Goal: Task Accomplishment & Management: Use online tool/utility

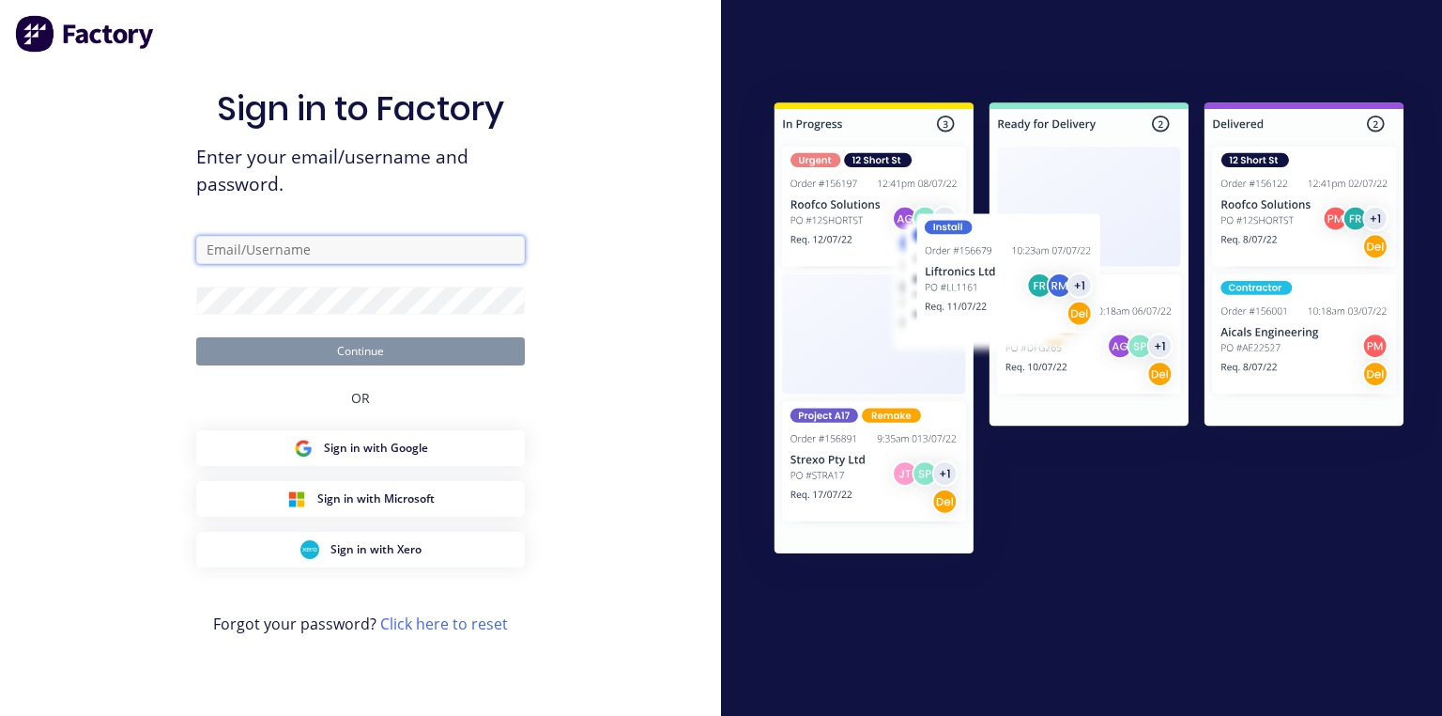
click at [482, 248] on input "text" at bounding box center [360, 250] width 329 height 28
type input "[PERSON_NAME][EMAIL_ADDRESS][DOMAIN_NAME]"
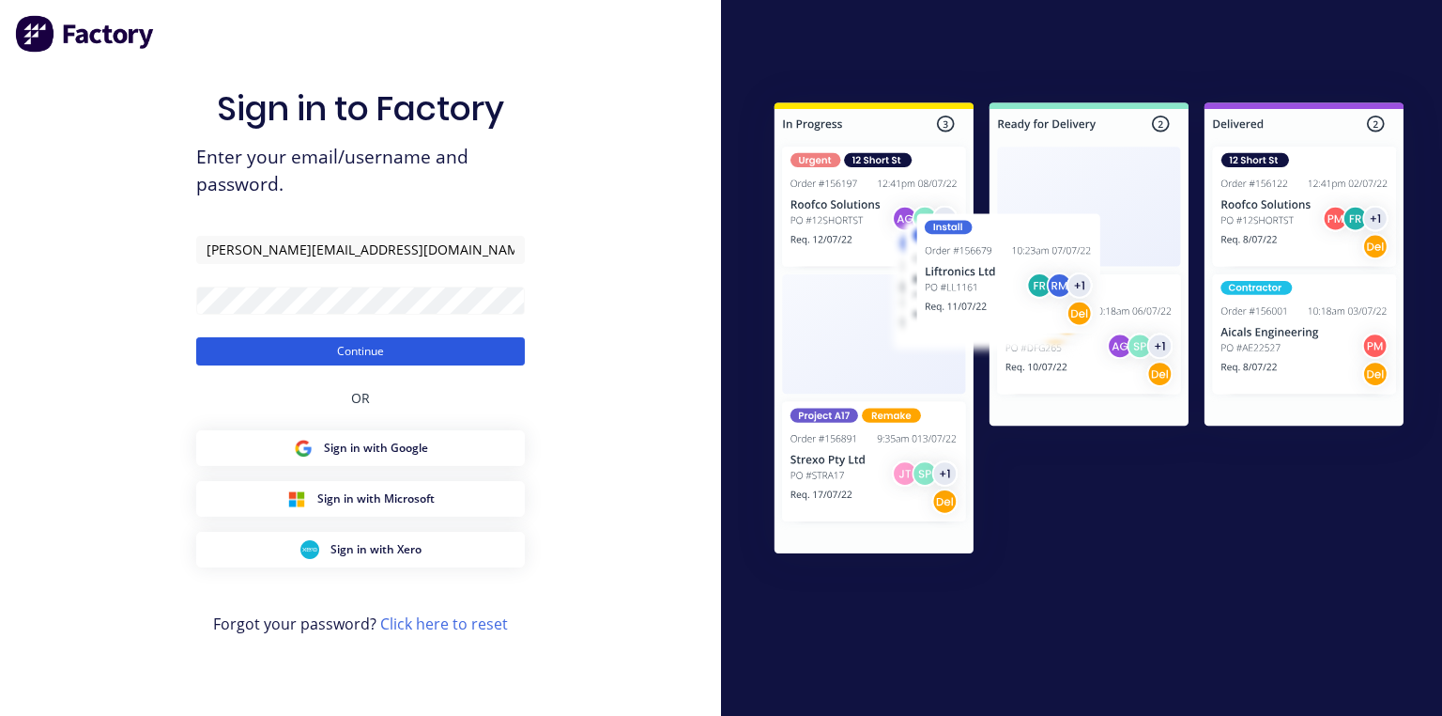
click at [413, 342] on button "Continue" at bounding box center [360, 351] width 329 height 28
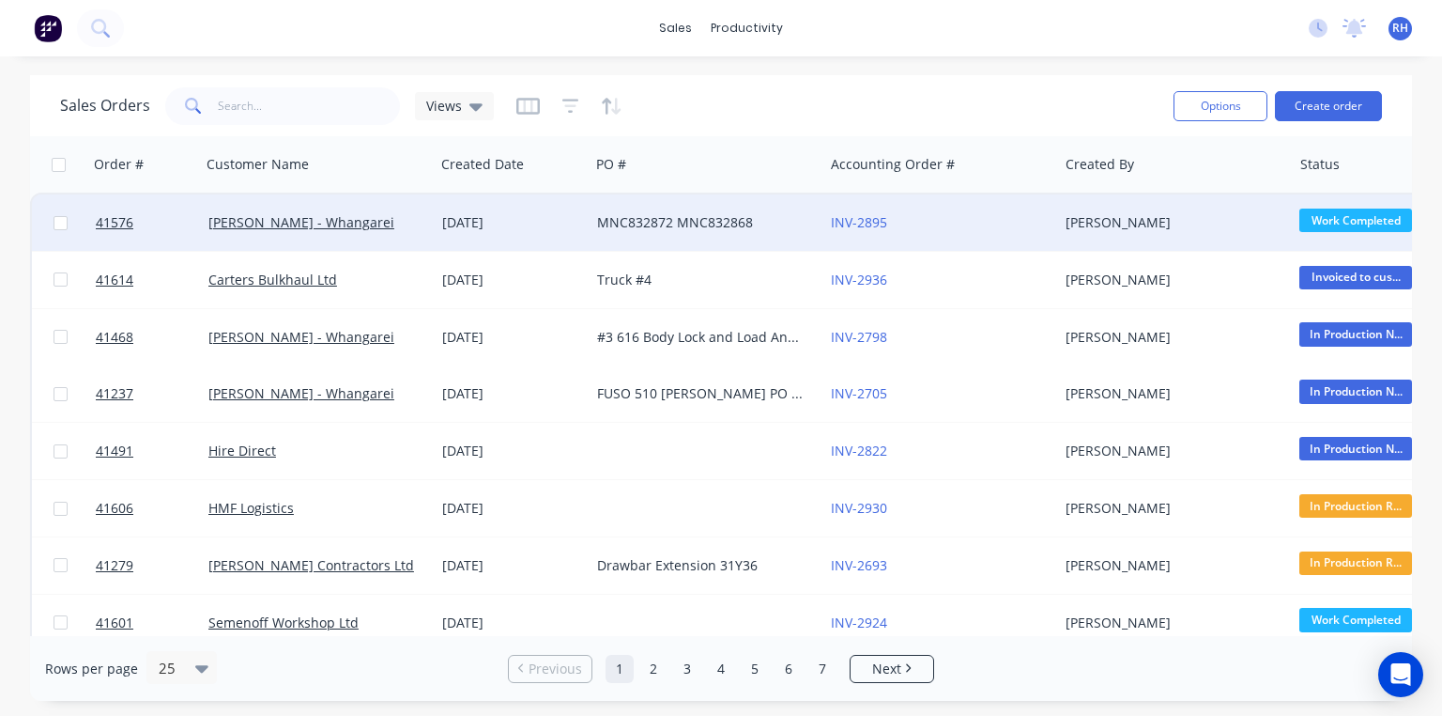
click at [325, 230] on div "[PERSON_NAME] - Whangarei" at bounding box center [312, 222] width 208 height 19
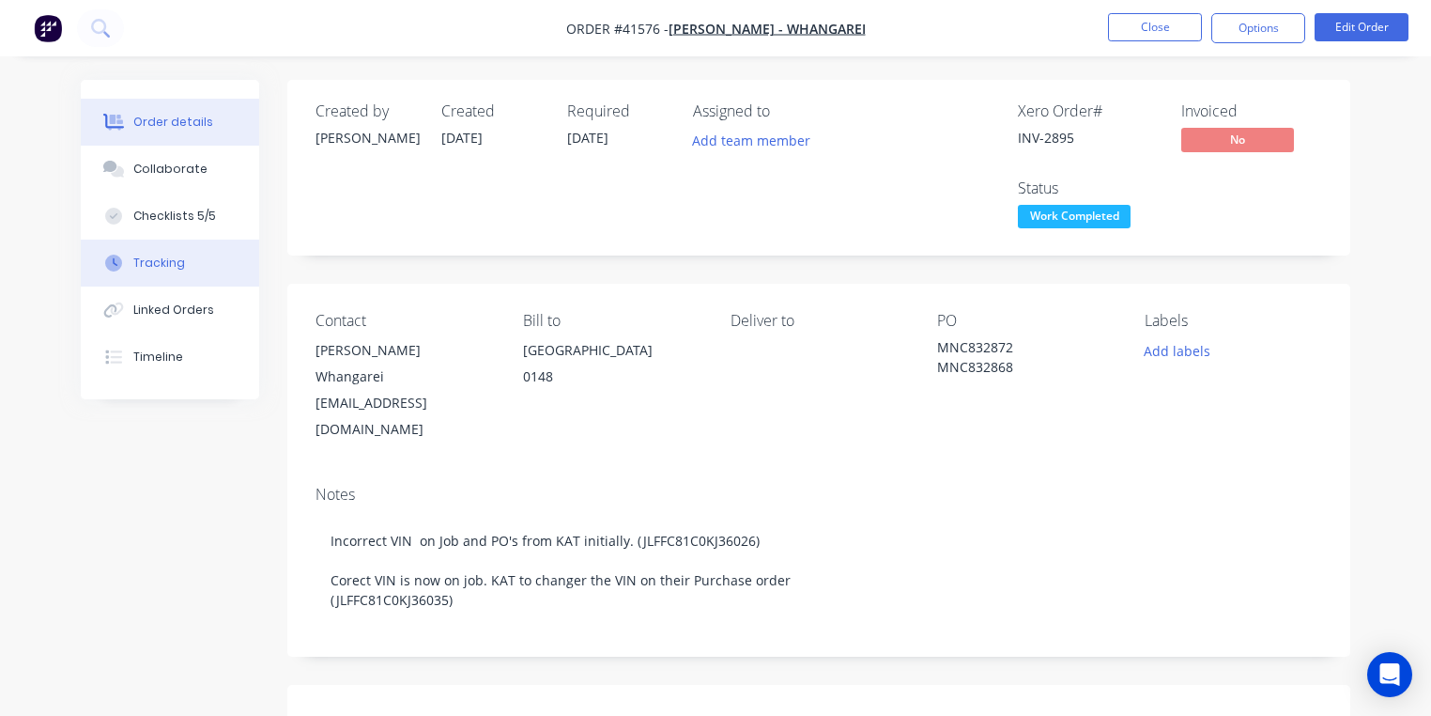
click at [180, 261] on div "Tracking" at bounding box center [159, 262] width 52 height 17
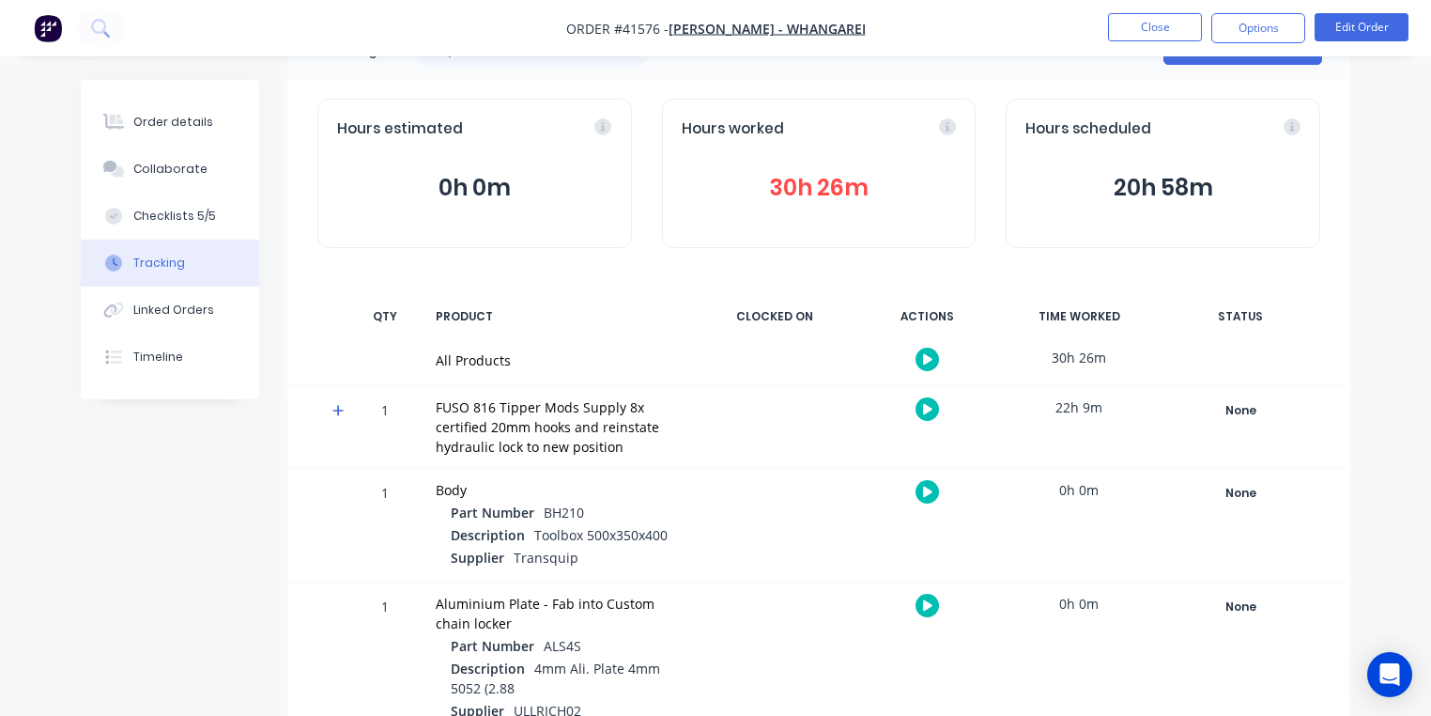
scroll to position [62, 0]
click at [342, 409] on icon at bounding box center [338, 409] width 12 height 13
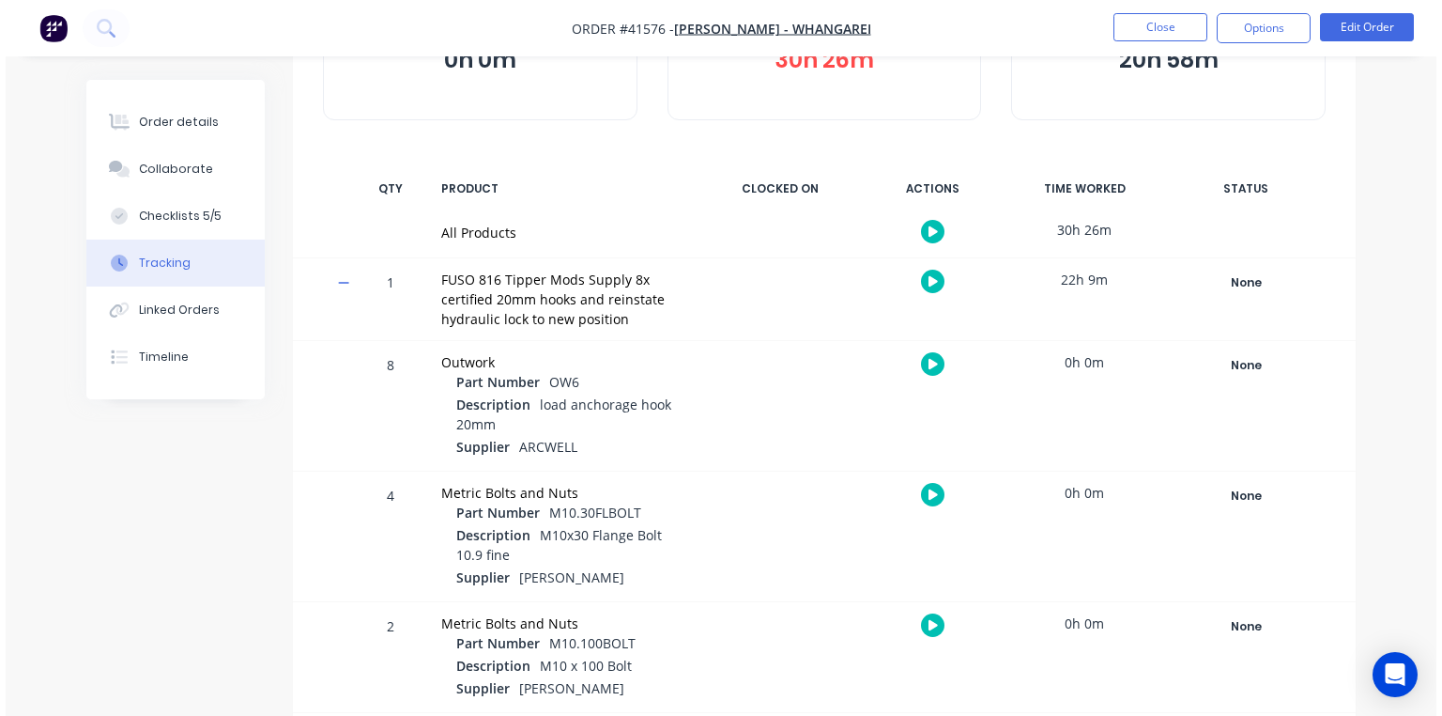
scroll to position [175, 0]
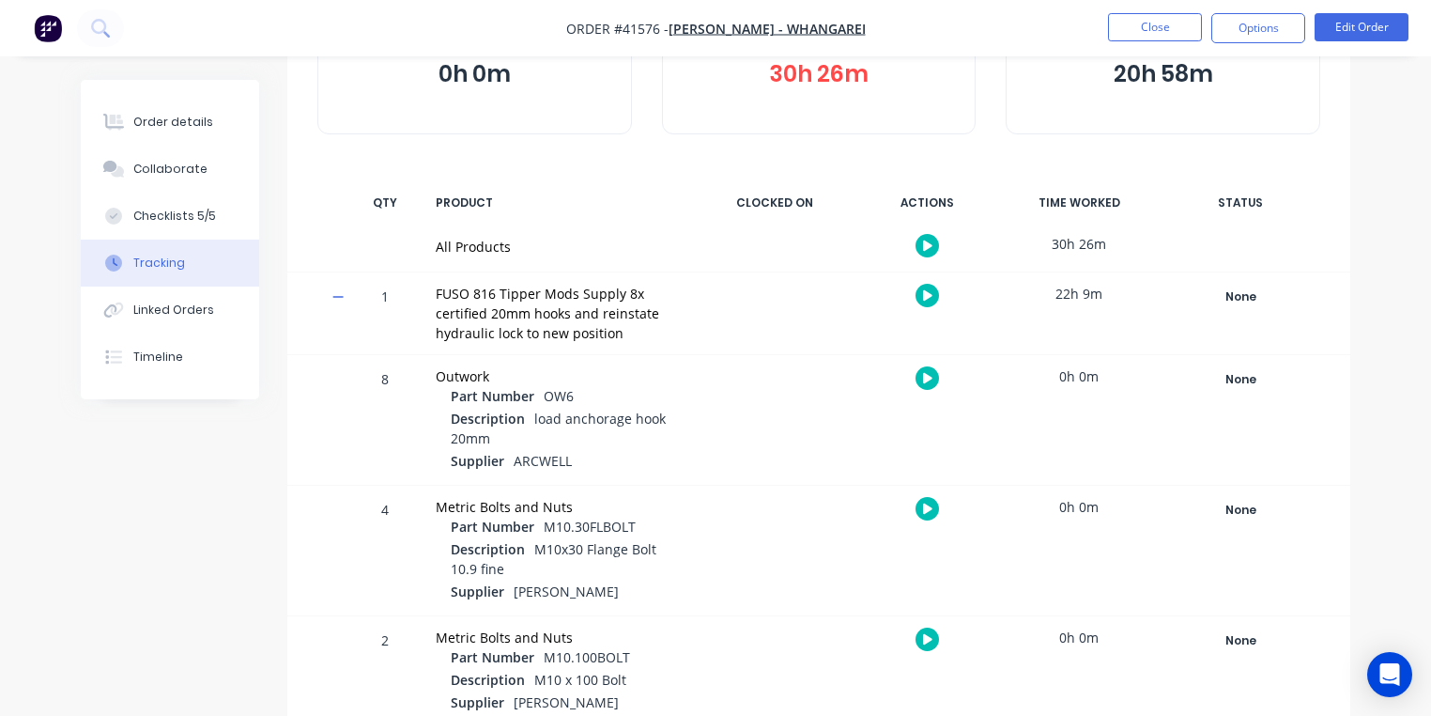
click at [927, 295] on icon "button" at bounding box center [927, 295] width 9 height 10
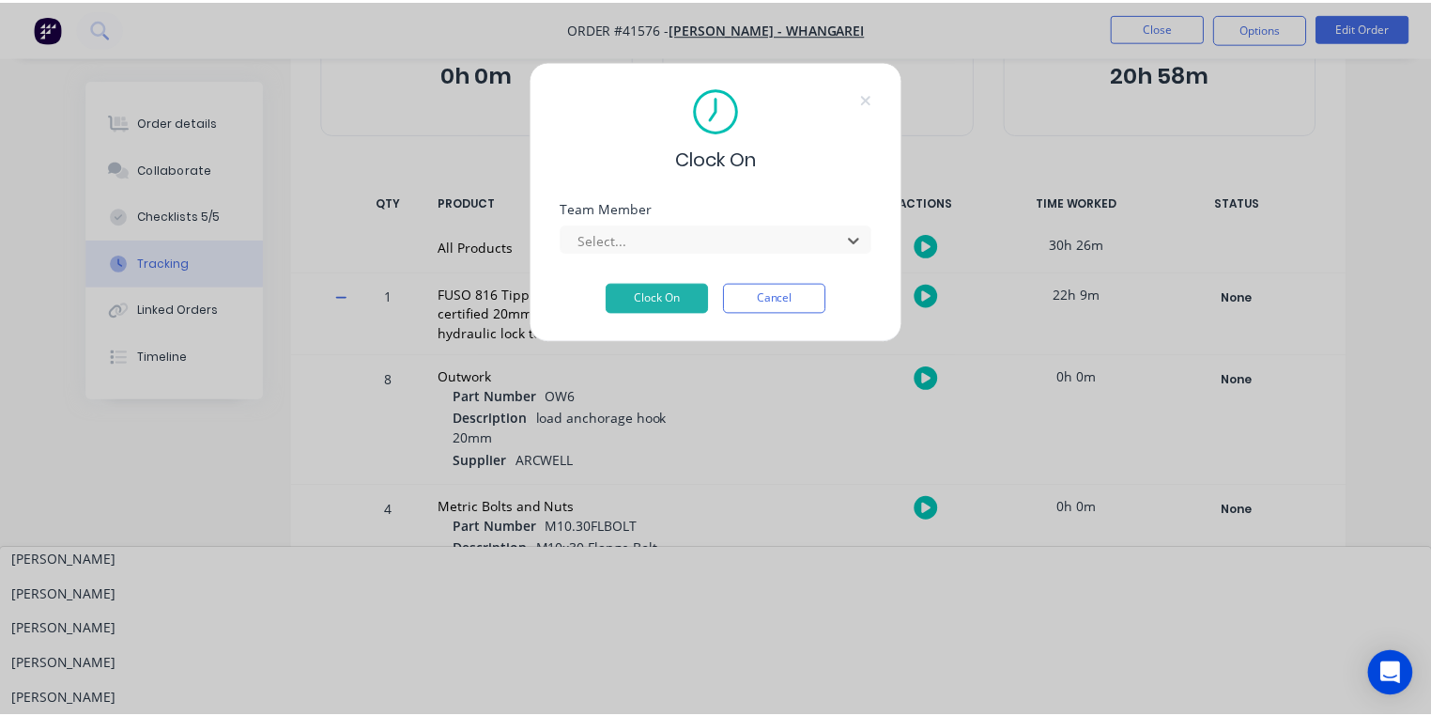
scroll to position [357, 0]
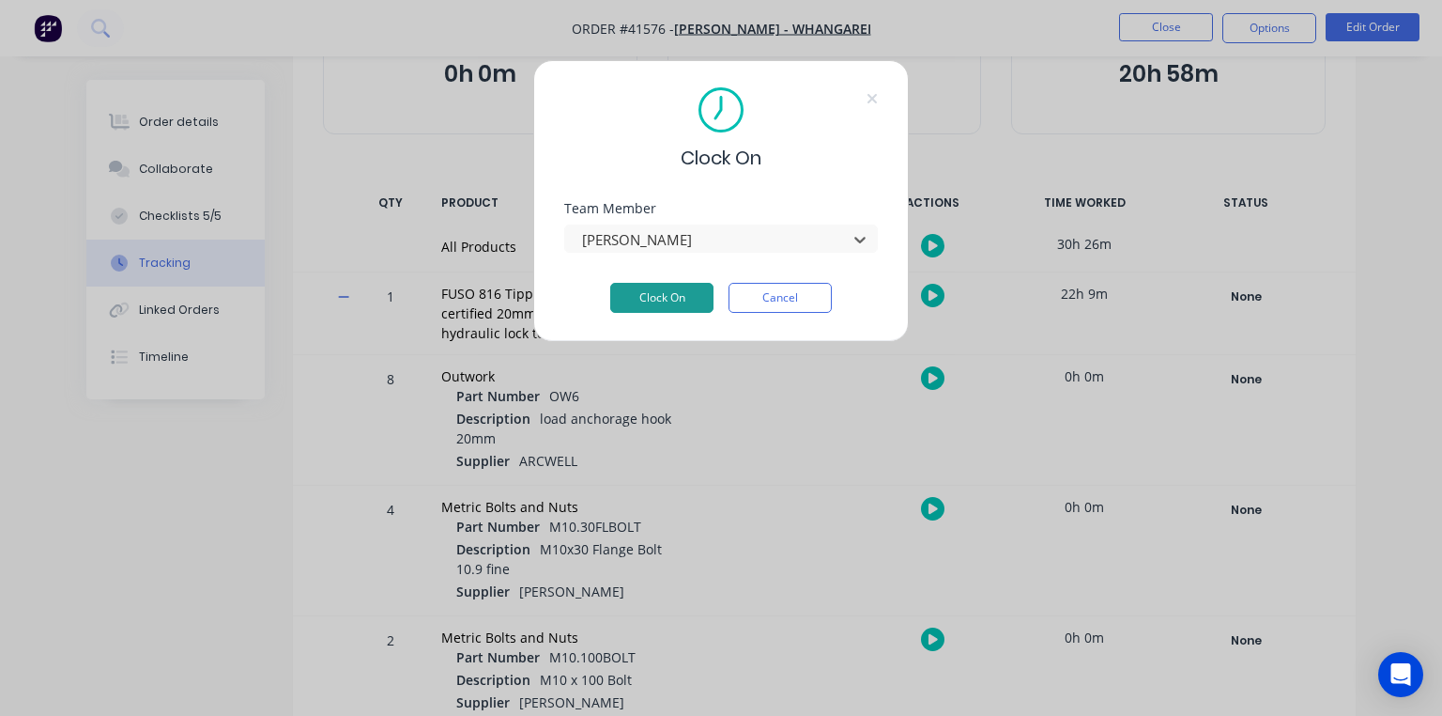
click at [694, 297] on button "Clock On" at bounding box center [661, 298] width 103 height 30
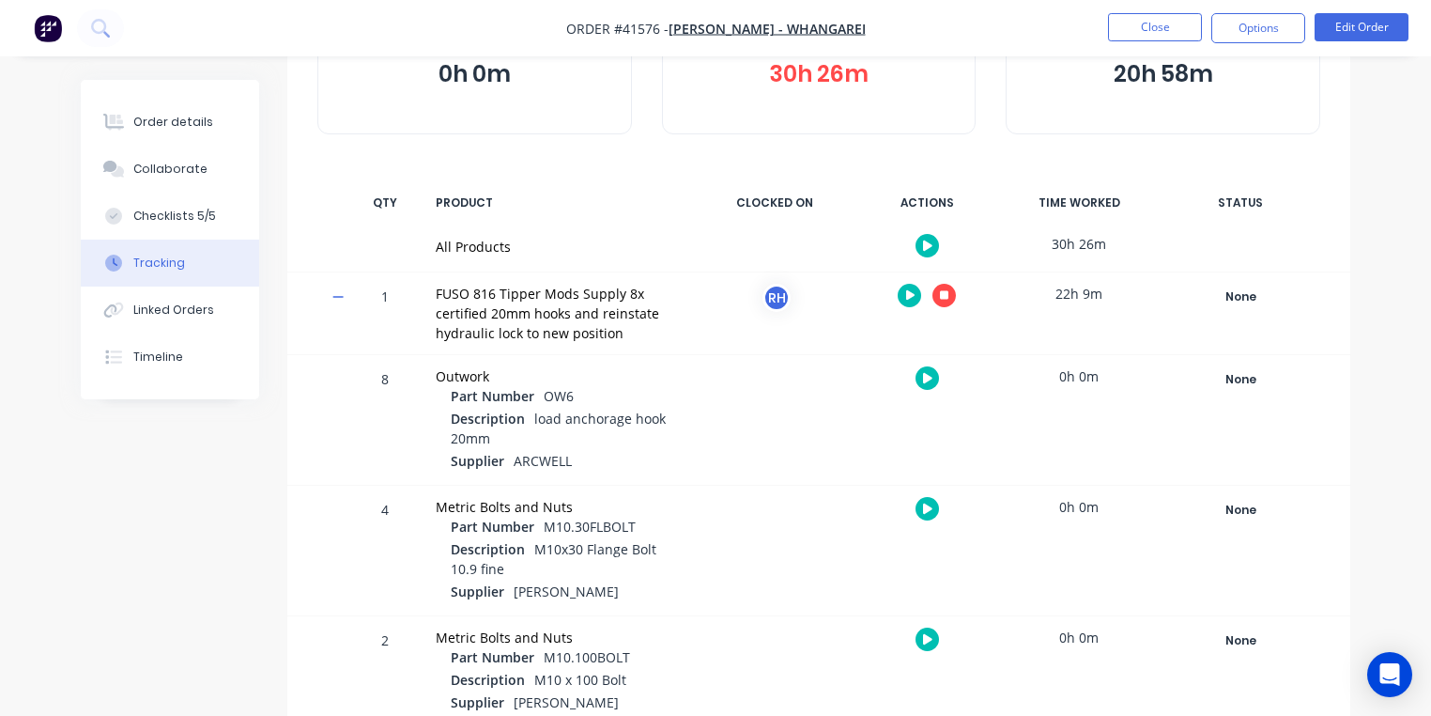
click at [56, 37] on img "button" at bounding box center [48, 28] width 28 height 28
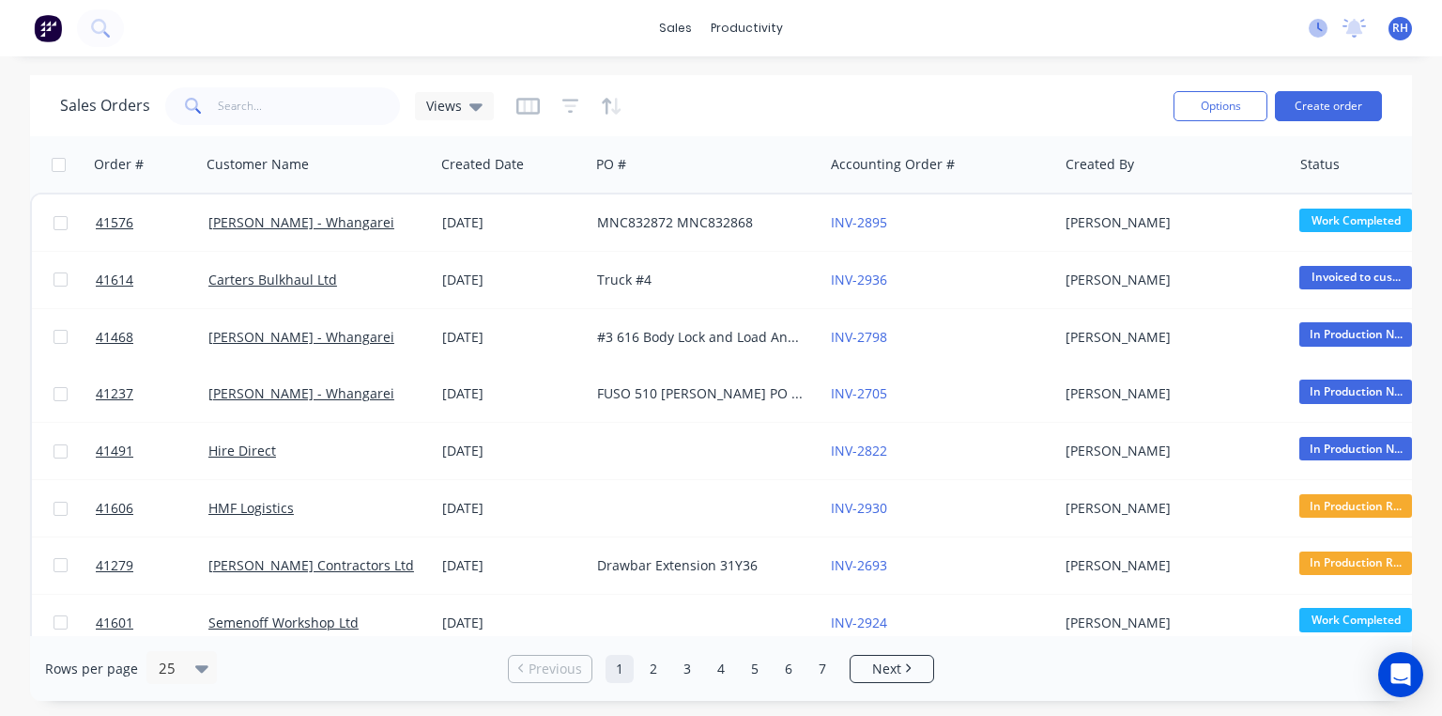
click at [1318, 31] on icon at bounding box center [1318, 28] width 19 height 19
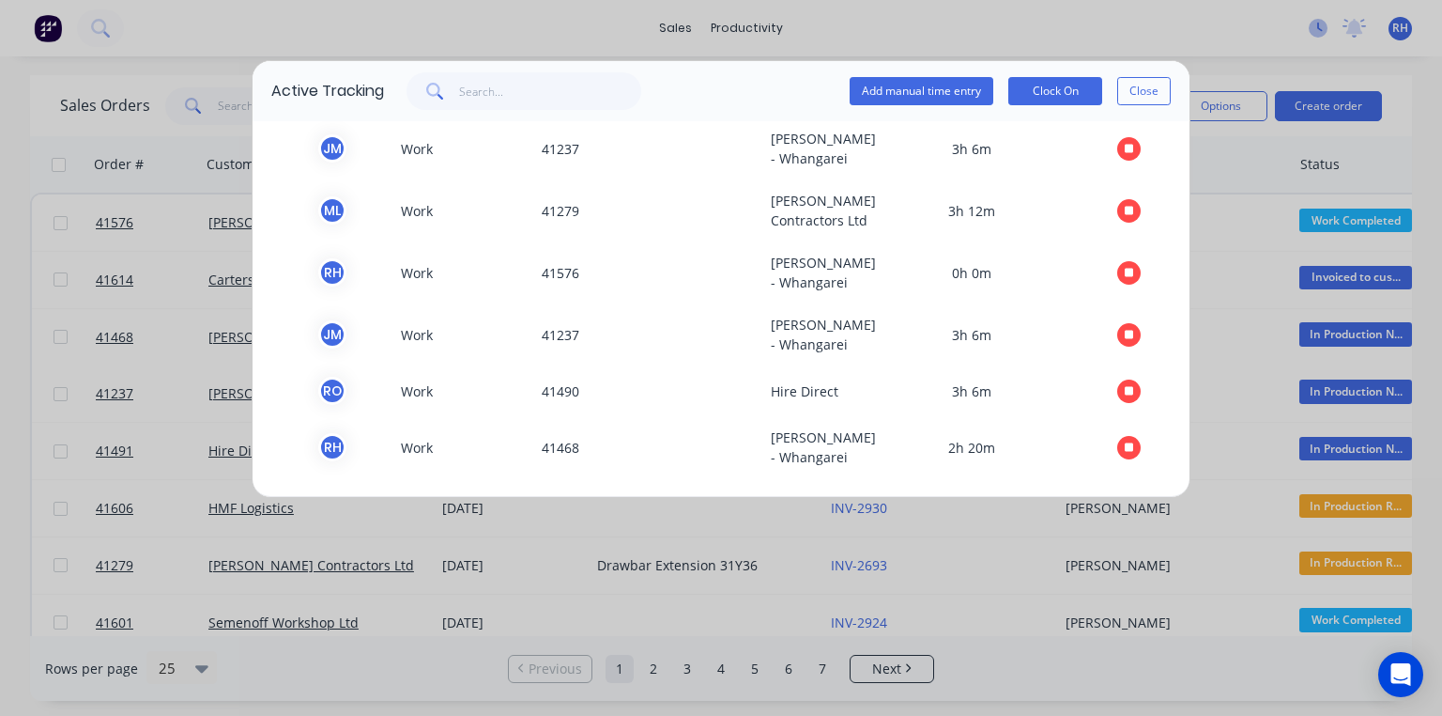
scroll to position [507, 0]
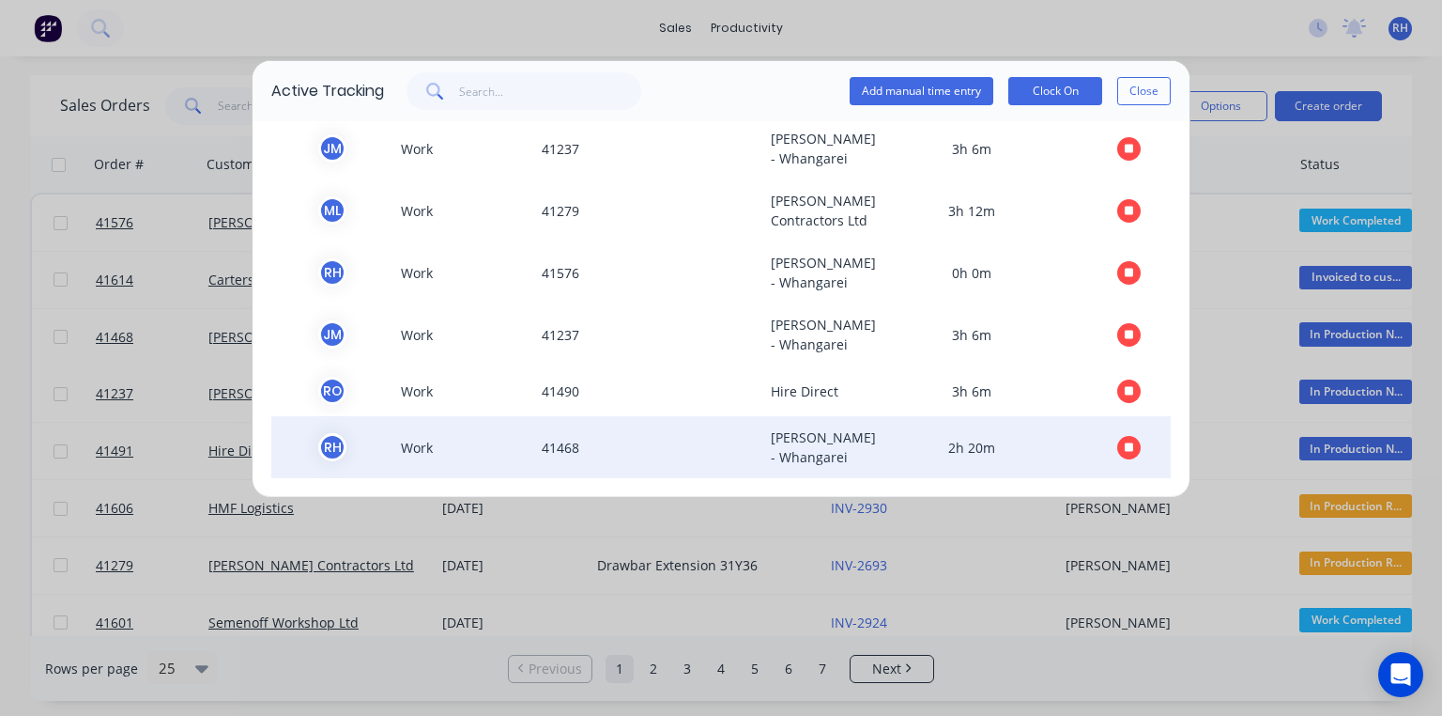
click at [1123, 440] on button "button" at bounding box center [1128, 447] width 23 height 23
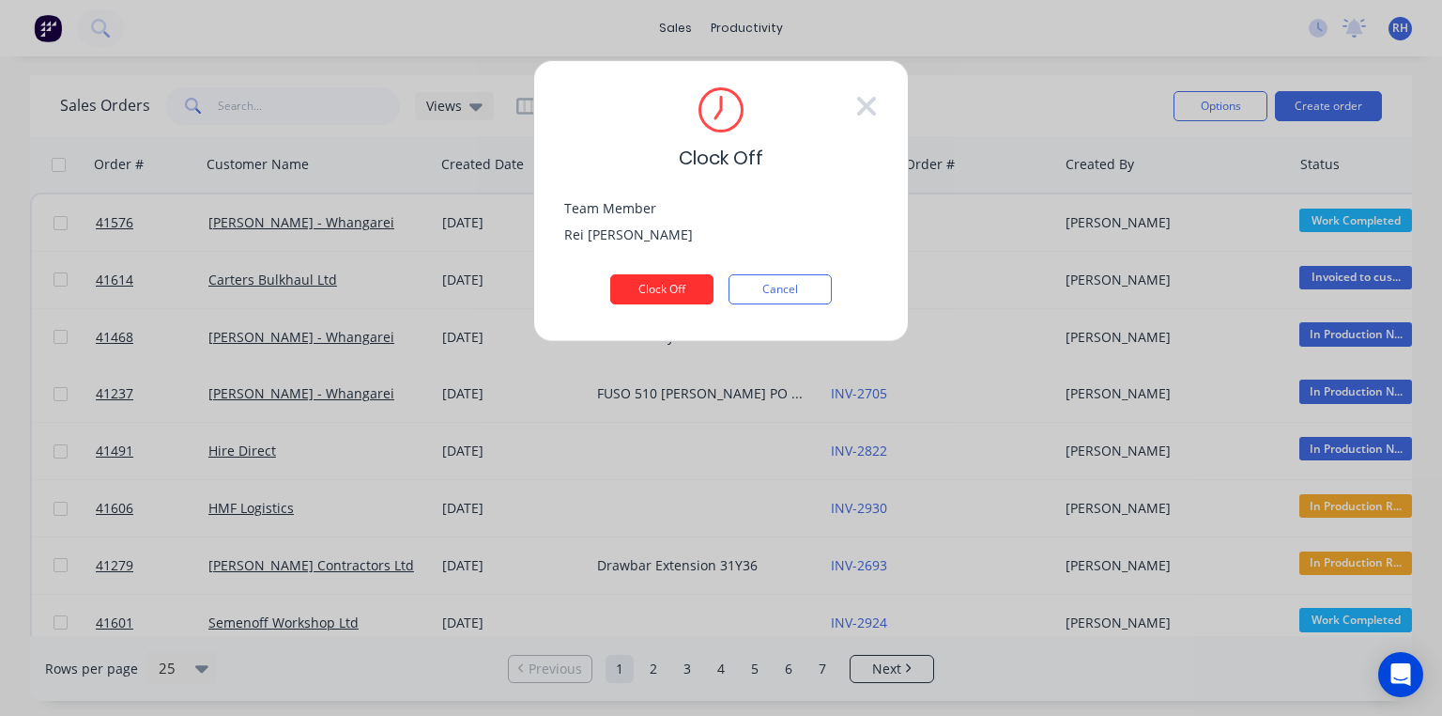
click at [690, 288] on button "Clock Off" at bounding box center [661, 289] width 103 height 30
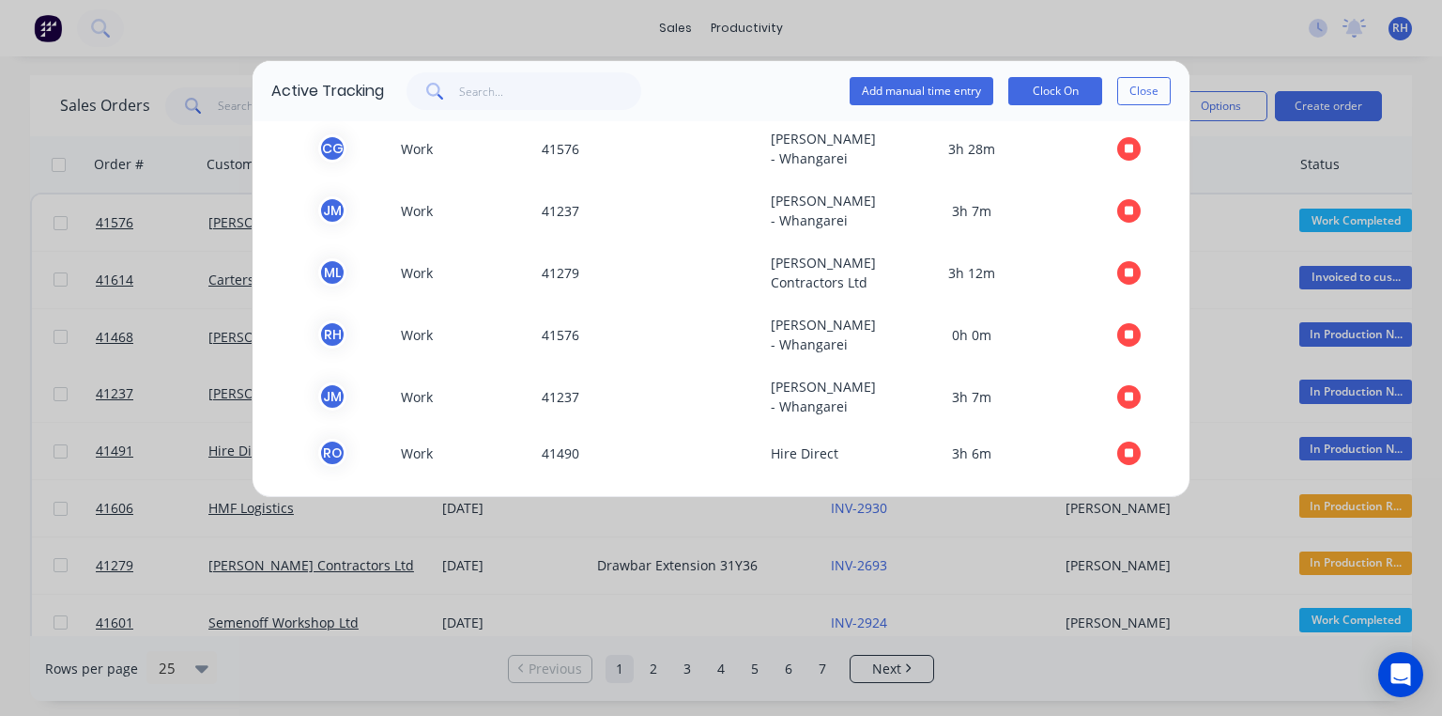
scroll to position [385, 0]
click at [1123, 105] on div "Add manual time entry Clock On Close" at bounding box center [1010, 91] width 321 height 38
click at [1157, 99] on button "Close" at bounding box center [1144, 91] width 54 height 28
